Goal: Task Accomplishment & Management: Use online tool/utility

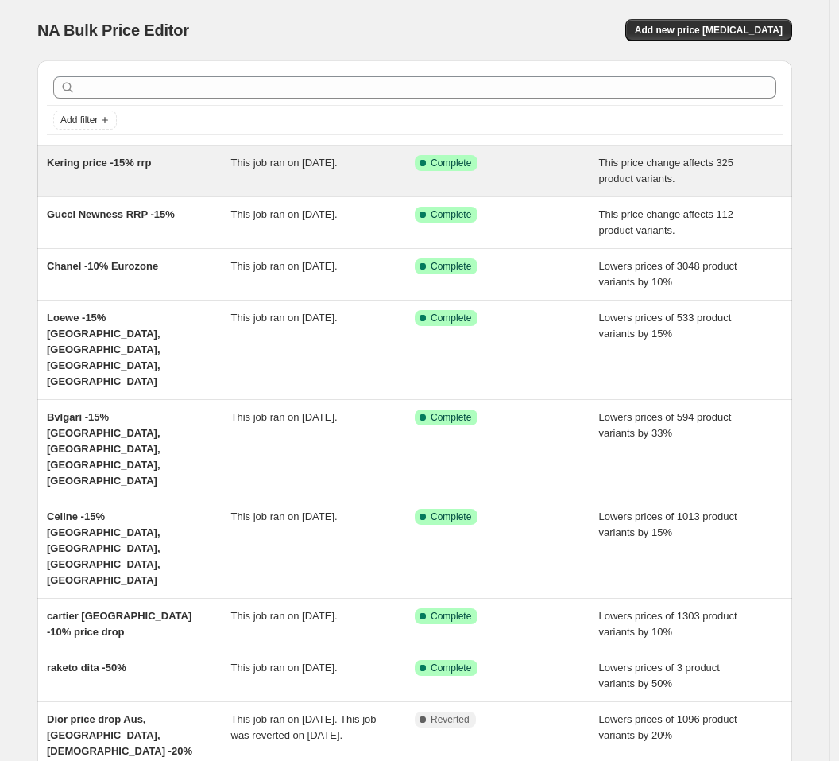
click at [224, 177] on div "Kering price -15% rrp" at bounding box center [139, 171] width 184 height 32
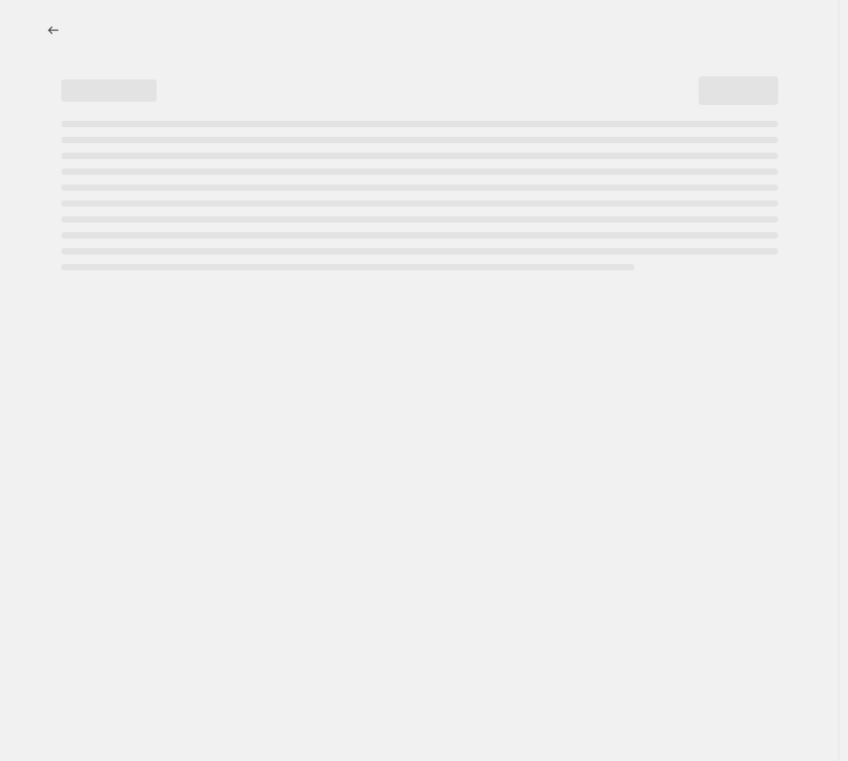
select select "pcap"
select select "no_change"
select select "tag"
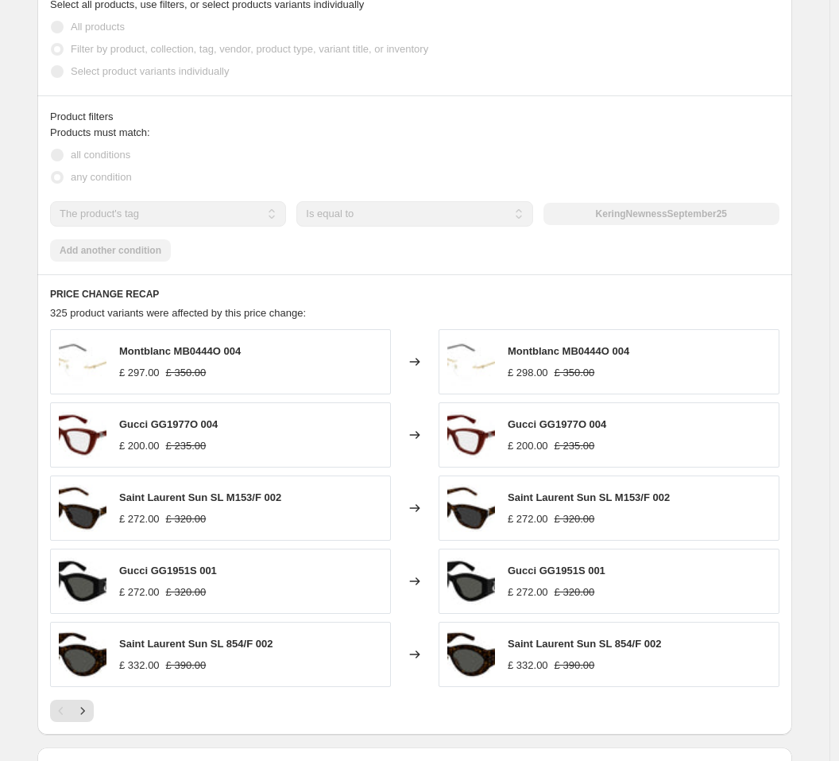
scroll to position [795, 0]
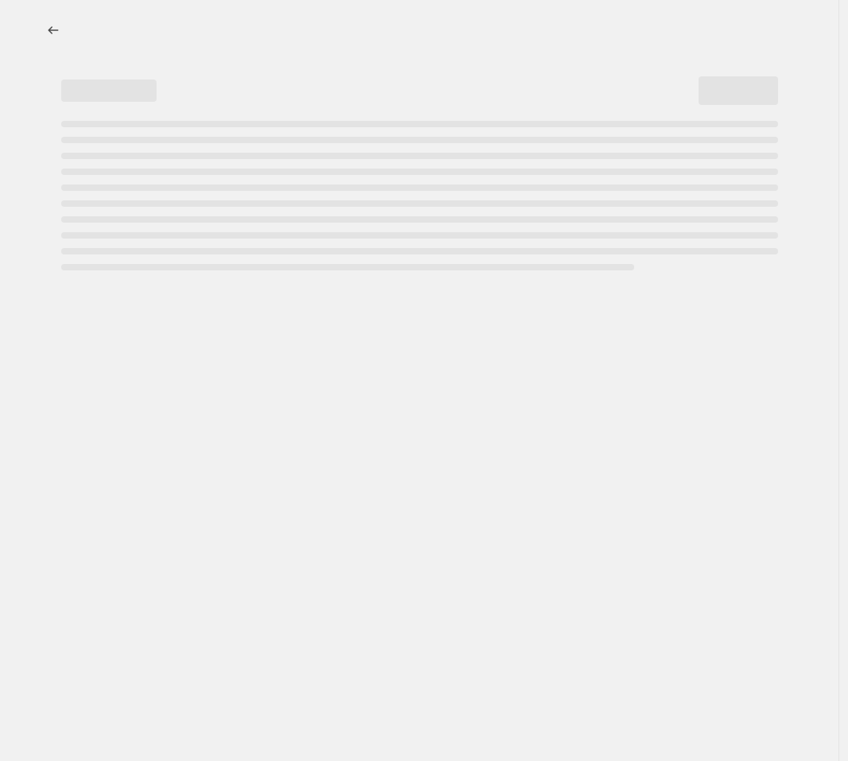
select select "percentage"
select select "no_change"
select select "vendor"
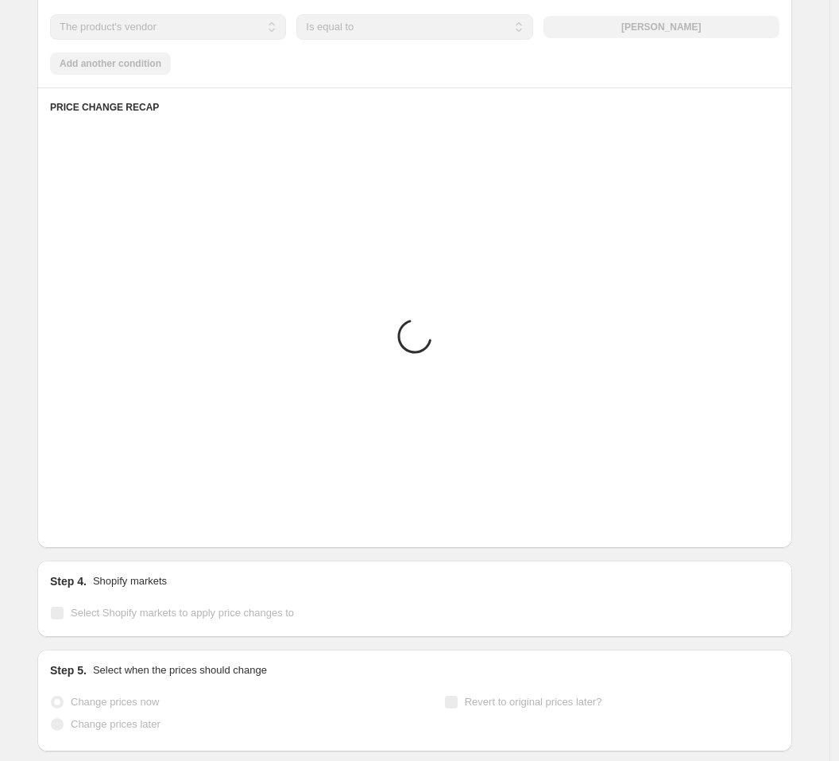
scroll to position [1212, 0]
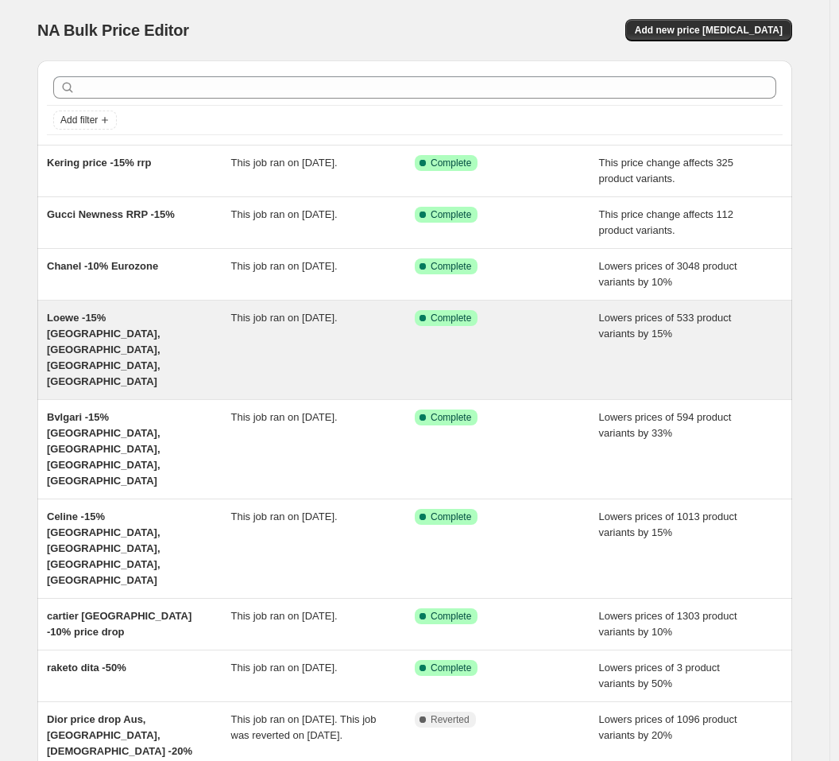
click at [176, 334] on div "Loewe -15% [GEOGRAPHIC_DATA], [GEOGRAPHIC_DATA], [GEOGRAPHIC_DATA], [GEOGRAPHIC…" at bounding box center [139, 349] width 184 height 79
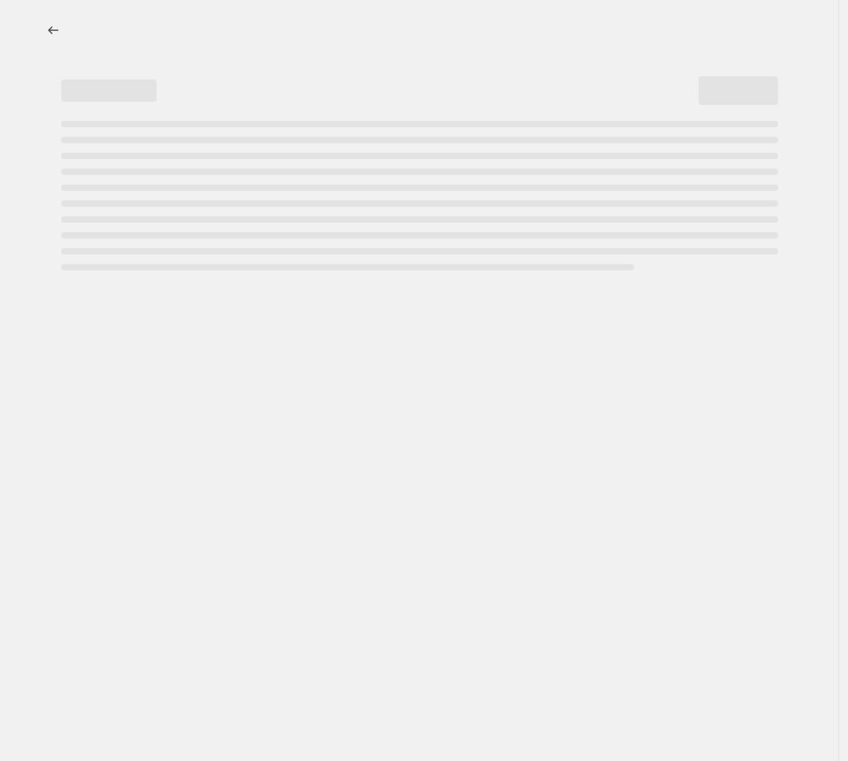
select select "percentage"
select select "vendor"
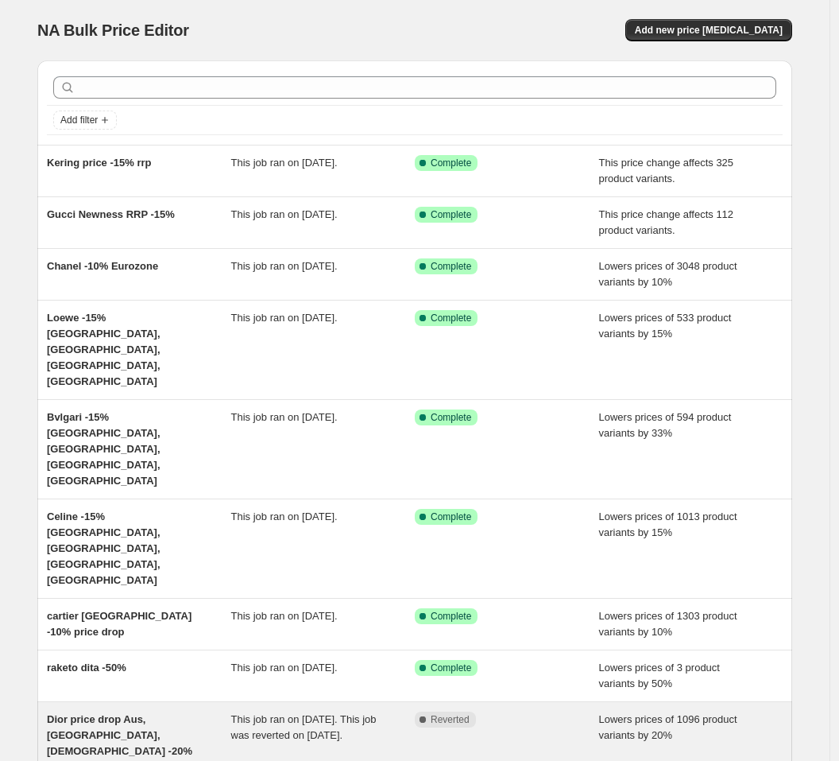
click at [163, 711] on div "Dior price drop Aus, [GEOGRAPHIC_DATA], [DEMOGRAPHIC_DATA] -20%" at bounding box center [139, 735] width 184 height 48
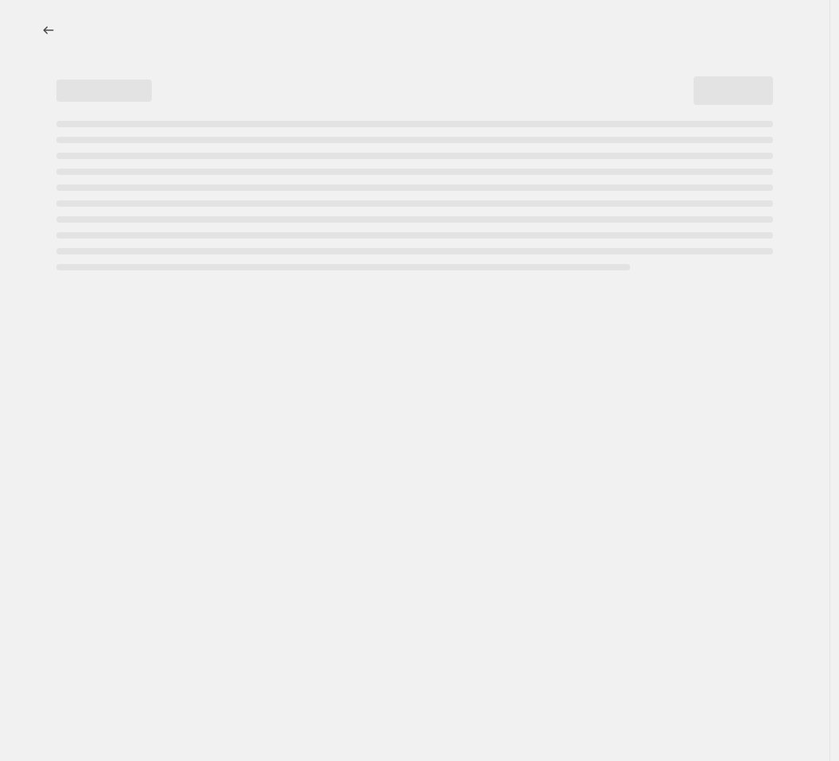
select select "percentage"
select select "vendor"
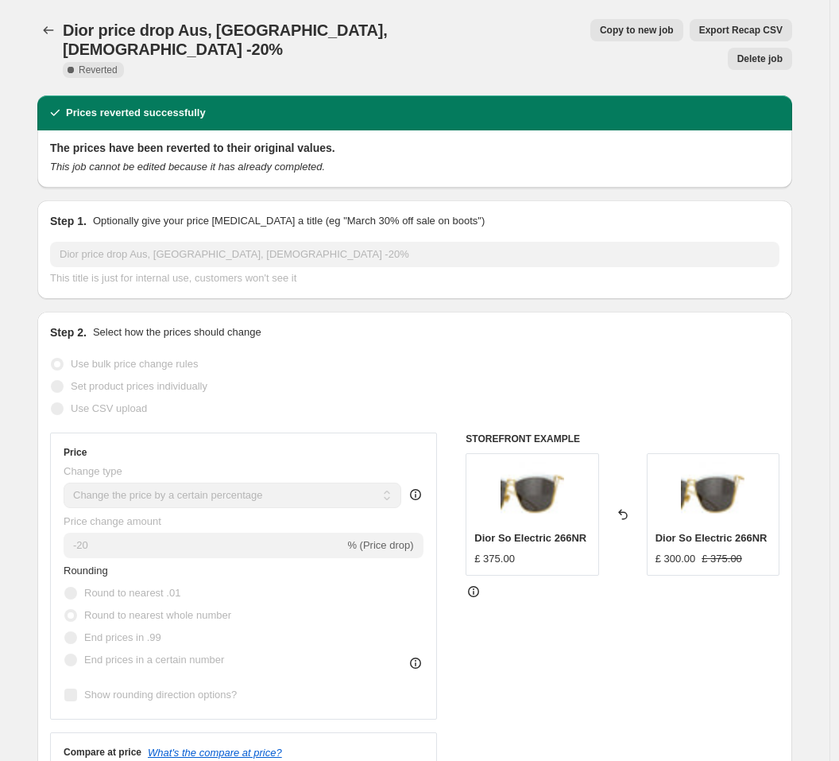
scroll to position [22, 0]
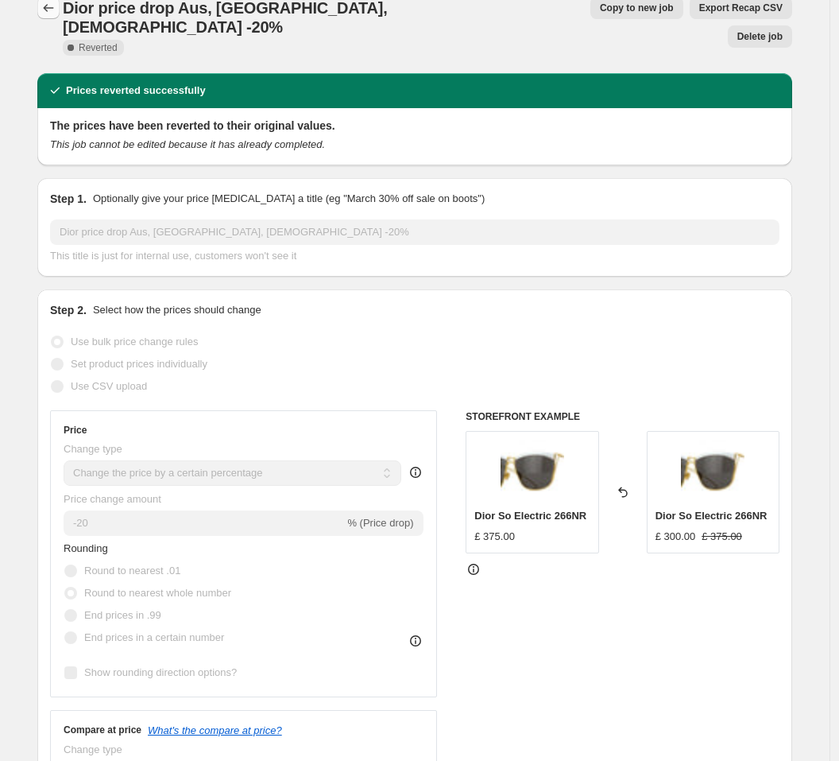
click at [48, 4] on icon "Price change jobs" at bounding box center [49, 8] width 16 height 16
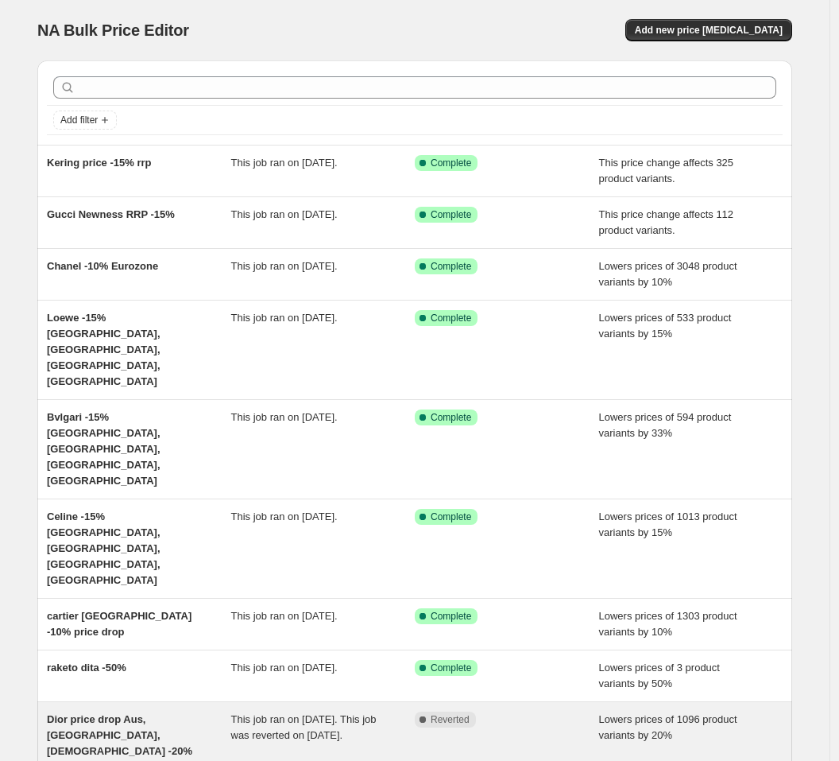
click at [126, 713] on span "Dior price drop Aus, [GEOGRAPHIC_DATA], [DEMOGRAPHIC_DATA] -20%" at bounding box center [119, 735] width 145 height 44
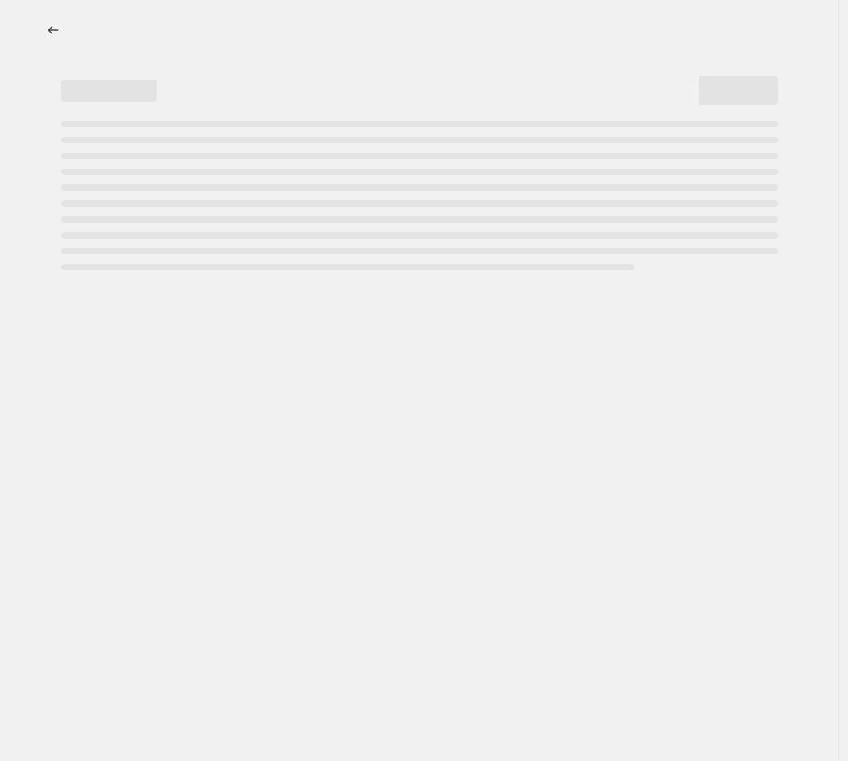
select select "percentage"
select select "vendor"
